Goal: Task Accomplishment & Management: Manage account settings

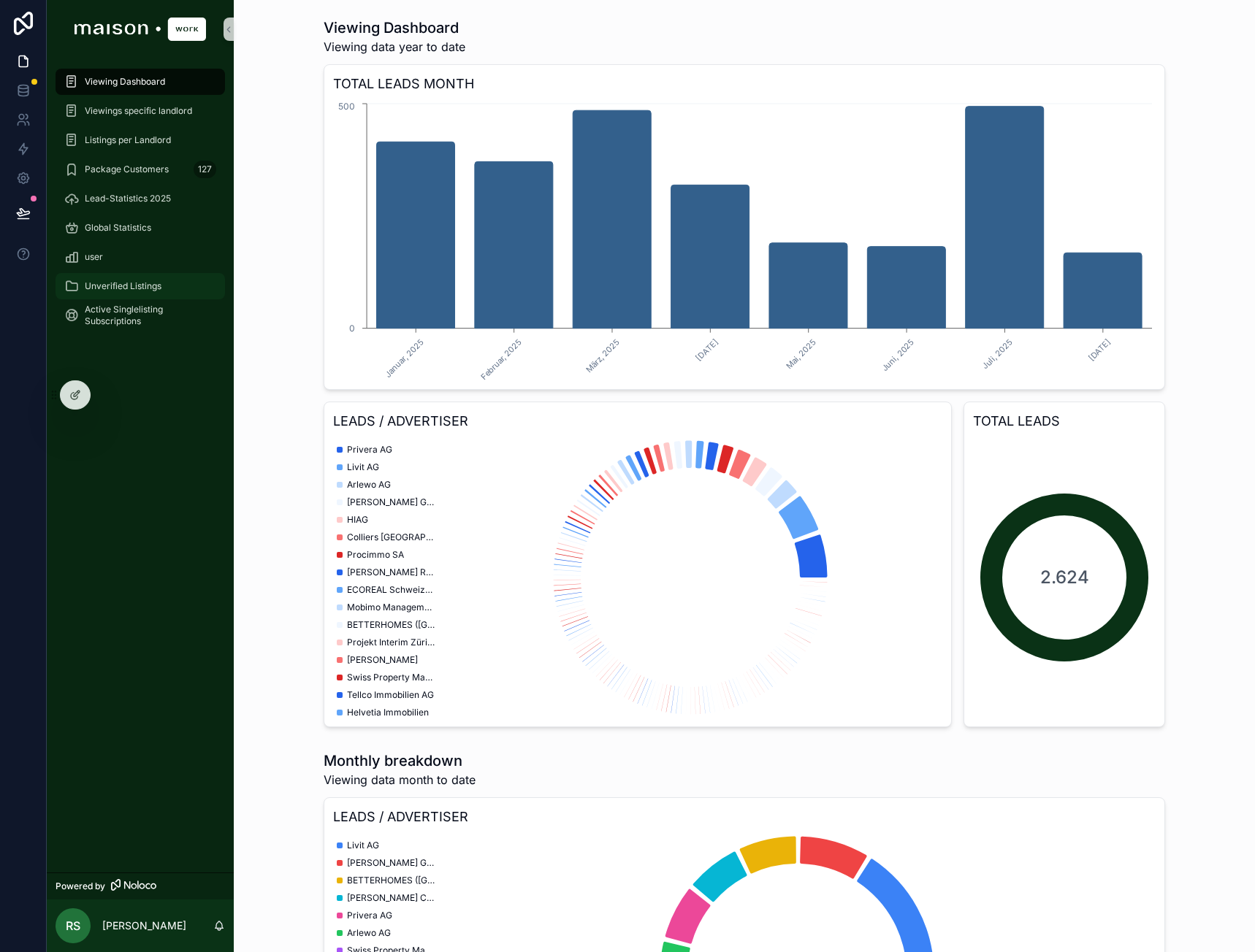
click at [146, 285] on span "Unverified Listings" at bounding box center [122, 286] width 76 height 11
